Goal: Answer question/provide support

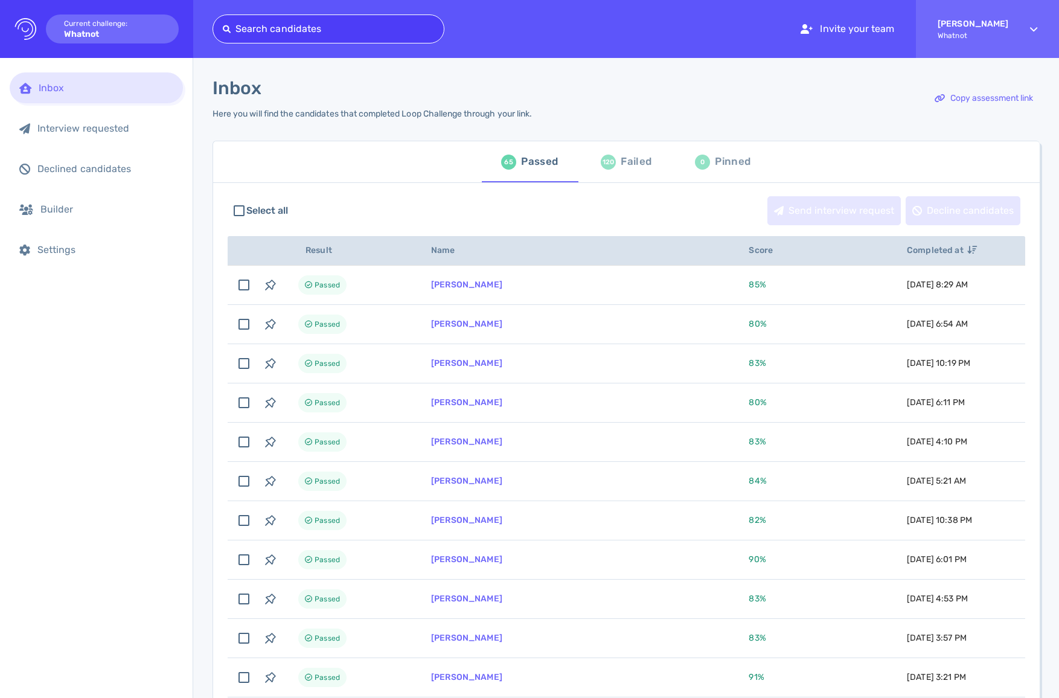
click at [318, 21] on div at bounding box center [328, 29] width 211 height 17
type input "kayla urie"
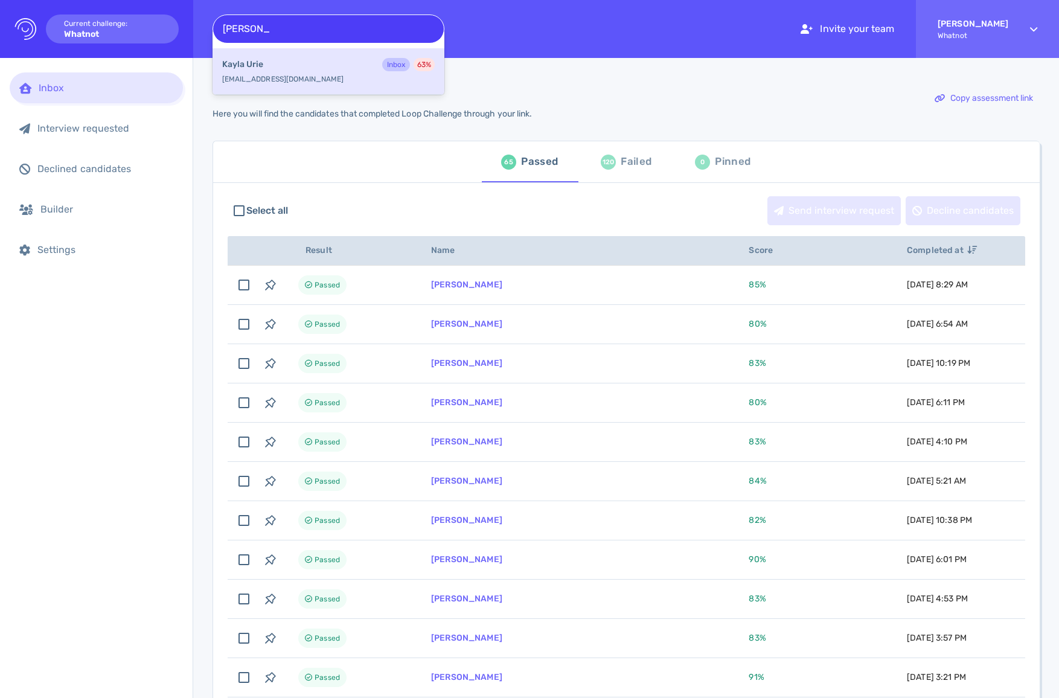
click at [304, 59] on div "Kayla Urie Inbox 63 %" at bounding box center [328, 66] width 213 height 16
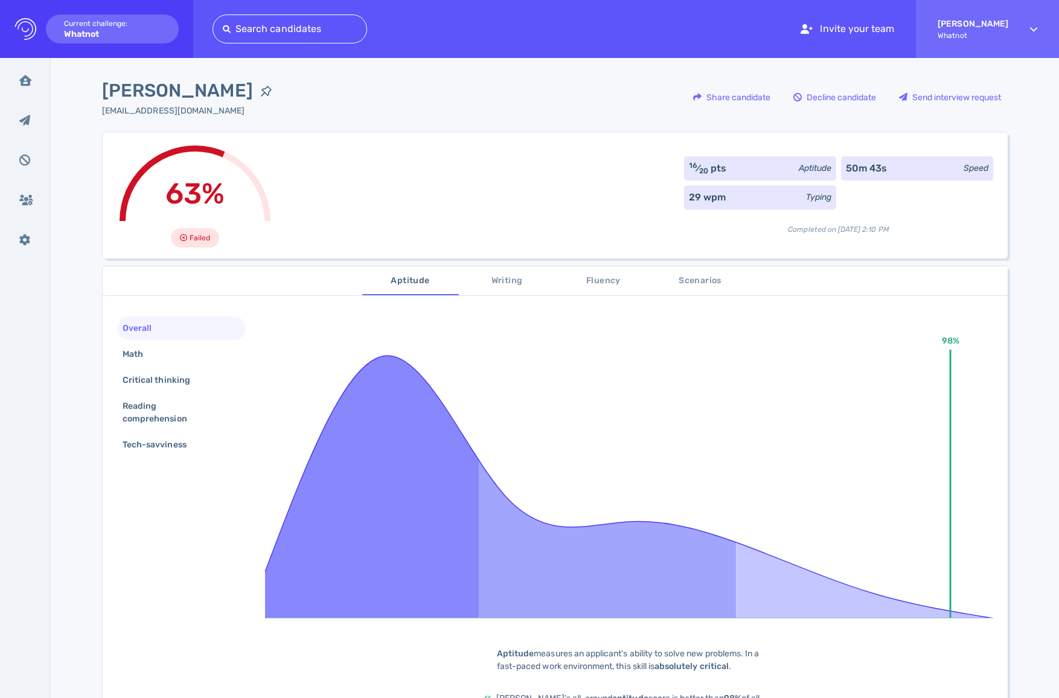
click at [506, 281] on span "Writing" at bounding box center [507, 281] width 82 height 15
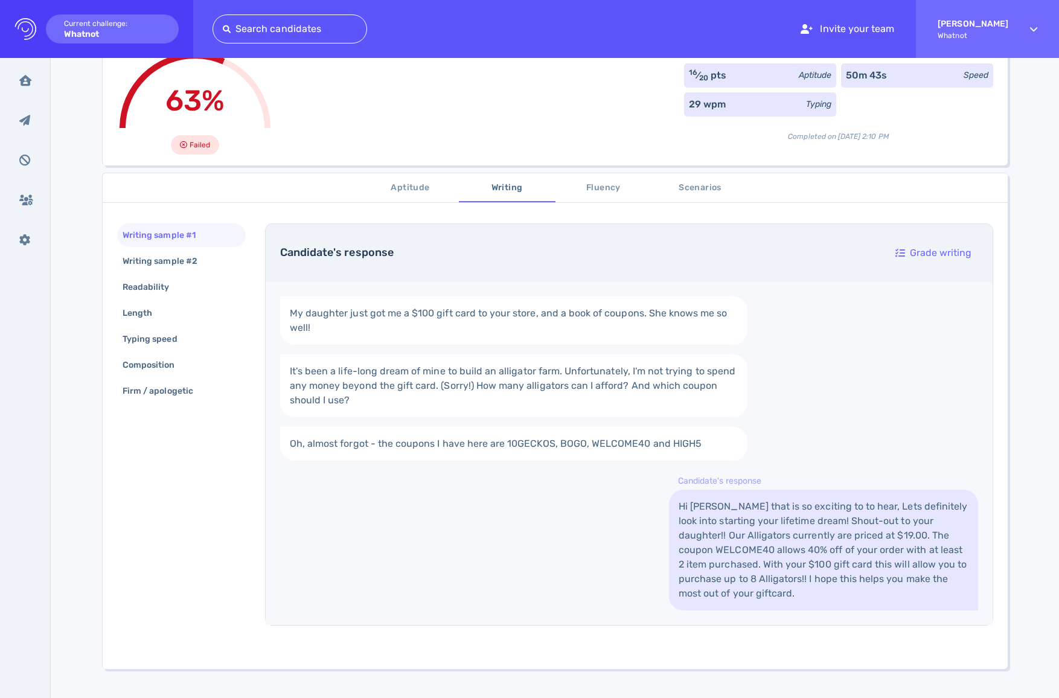
scroll to position [201, 0]
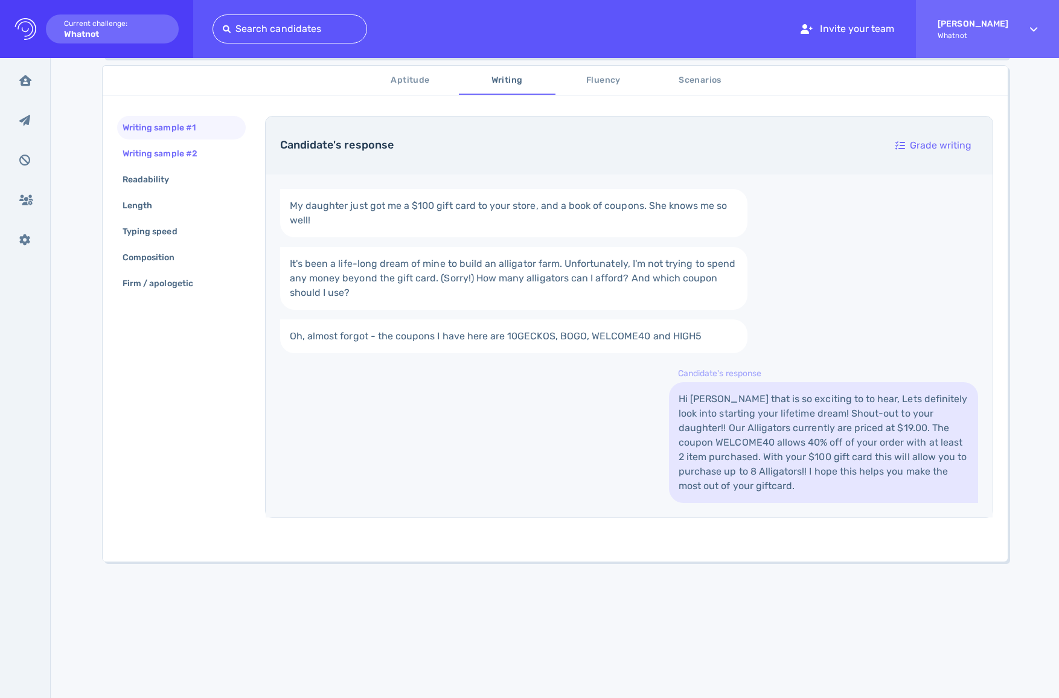
click at [162, 155] on div "Writing sample #2" at bounding box center [166, 154] width 92 height 18
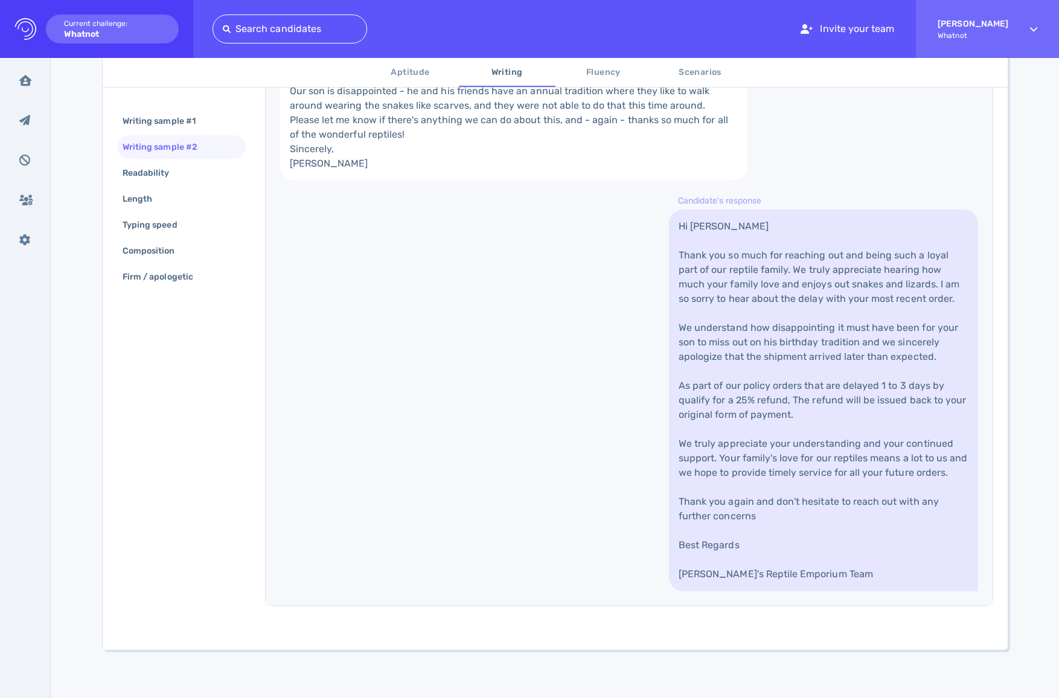
scroll to position [455, 0]
click at [597, 76] on span "Fluency" at bounding box center [604, 72] width 82 height 15
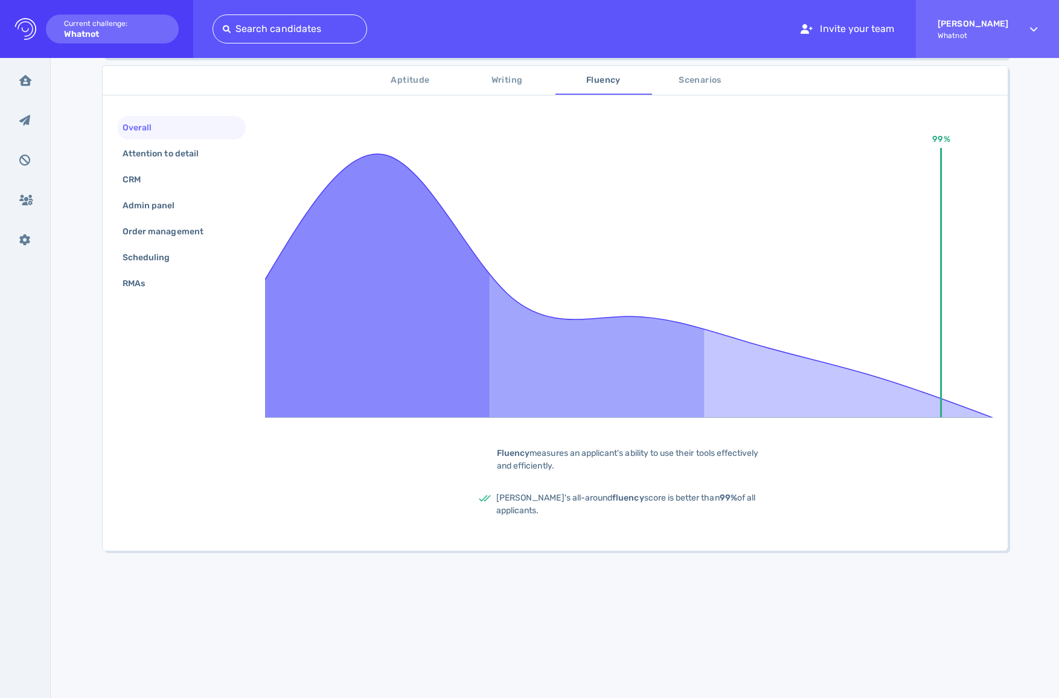
scroll to position [201, 0]
click at [682, 75] on span "Scenarios" at bounding box center [701, 80] width 82 height 15
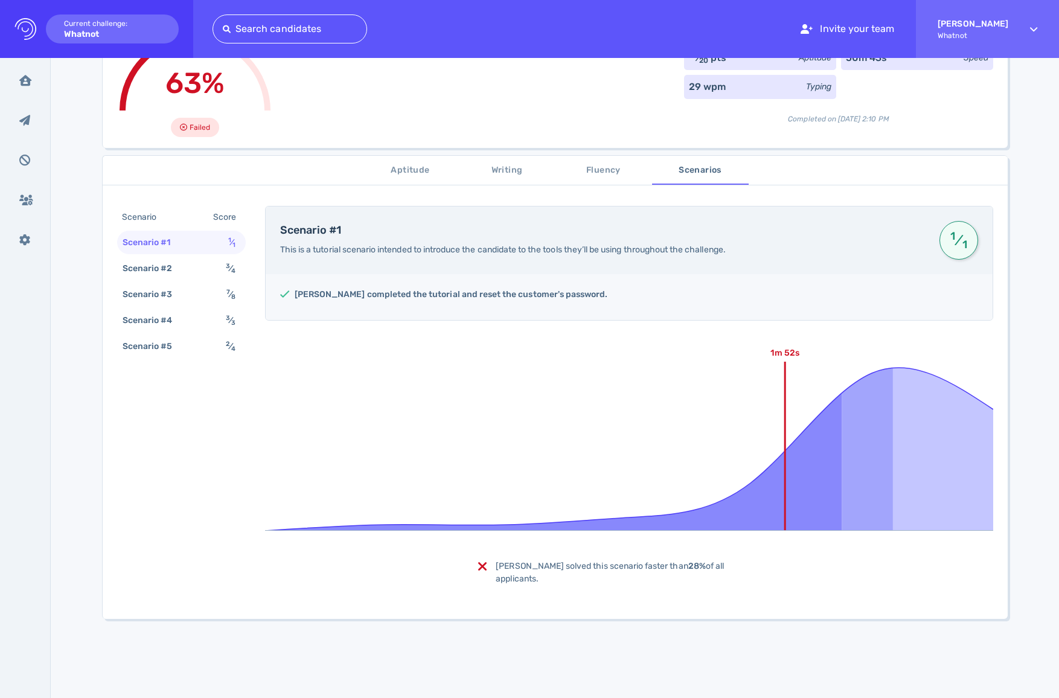
scroll to position [0, 0]
